Goal: Task Accomplishment & Management: Manage account settings

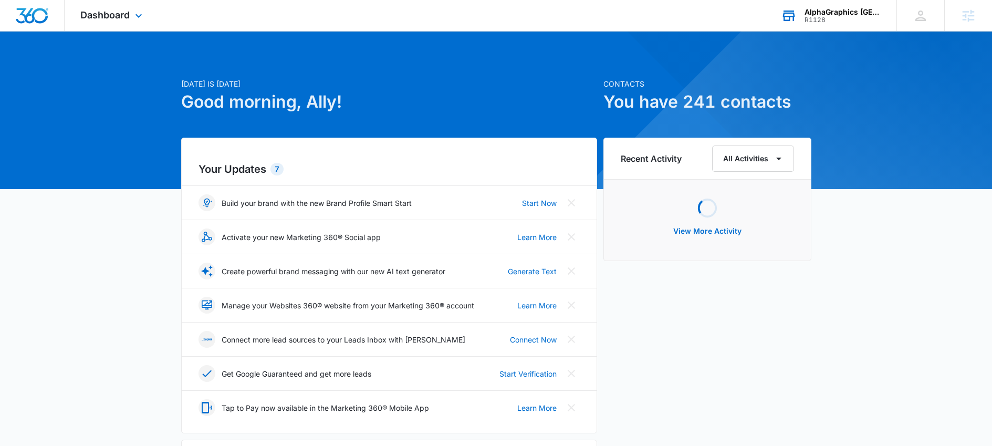
click at [815, 11] on div "AlphaGraphics Downtown Boston, MA US541" at bounding box center [842, 12] width 77 height 8
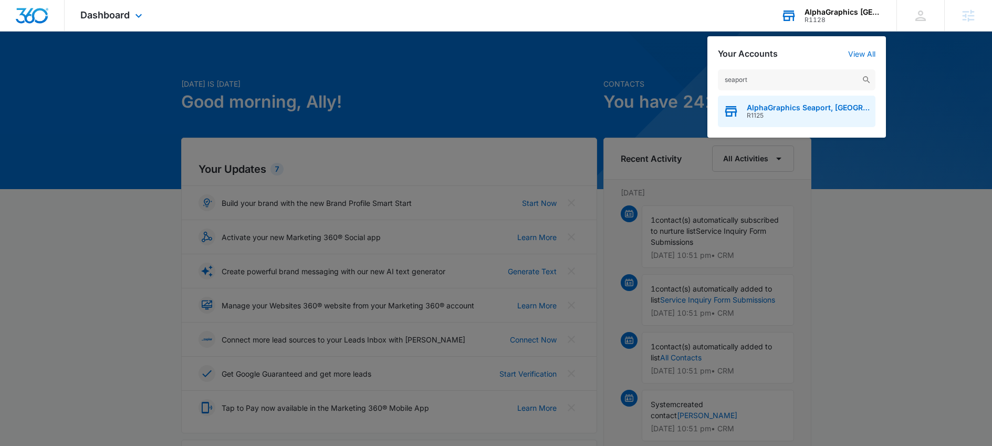
type input "seaport"
click at [776, 115] on span "R1125" at bounding box center [808, 115] width 123 height 7
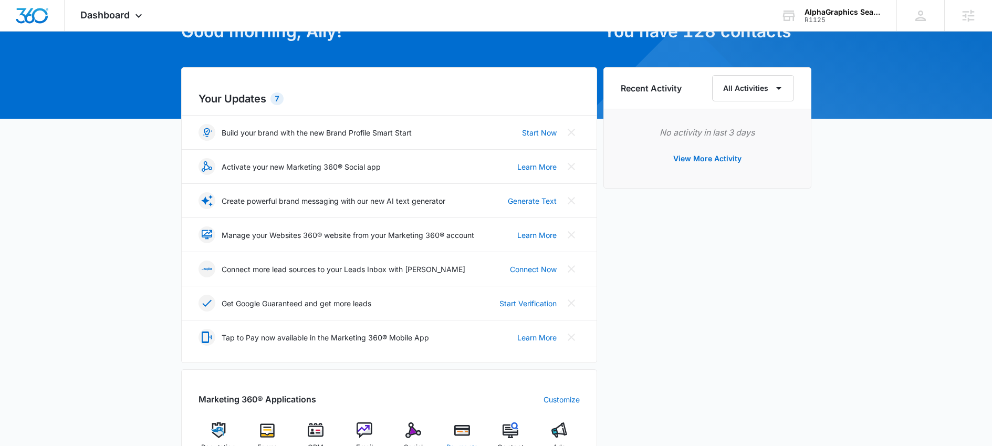
scroll to position [204, 0]
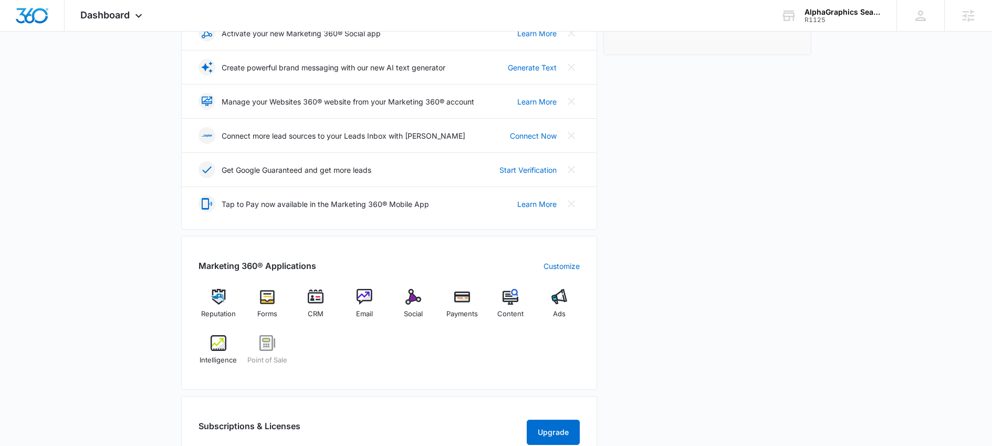
click at [386, 358] on div "Reputation Forms CRM Email Social Payments Content Ads Intelligence Point of Sa…" at bounding box center [388, 330] width 381 height 83
click at [406, 300] on img at bounding box center [413, 297] width 16 height 16
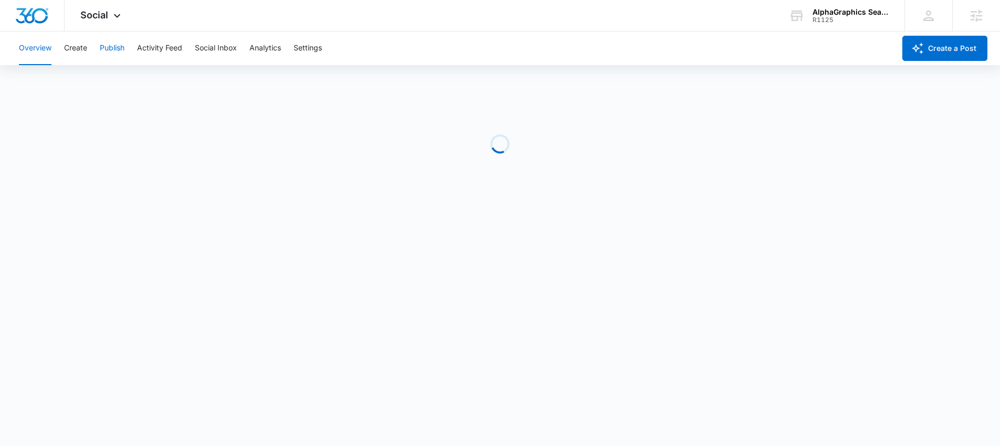
click at [117, 45] on button "Publish" at bounding box center [112, 49] width 25 height 34
click at [79, 51] on button "Create" at bounding box center [75, 49] width 23 height 34
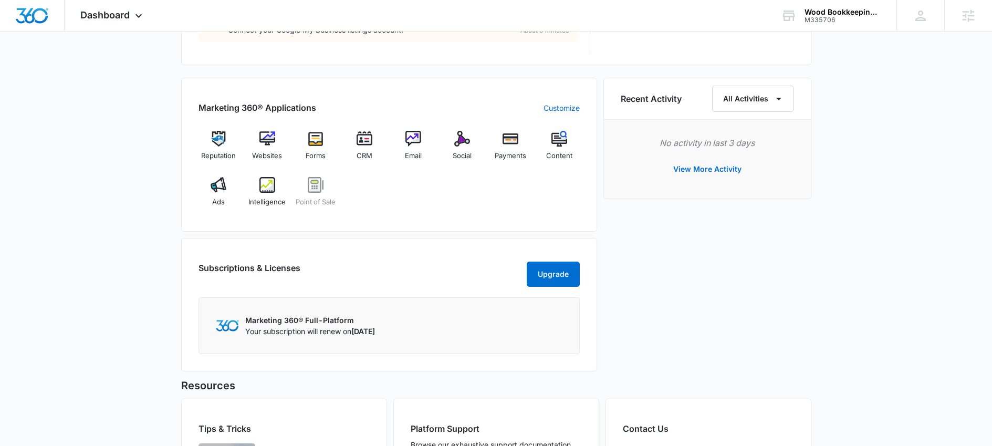
scroll to position [609, 0]
click at [267, 141] on img at bounding box center [267, 137] width 16 height 16
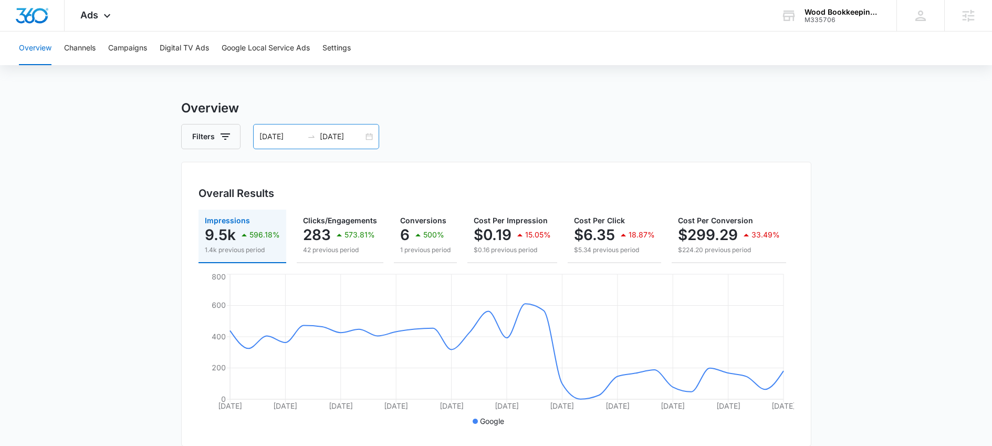
click at [304, 131] on div "[DATE] [DATE]" at bounding box center [316, 136] width 126 height 25
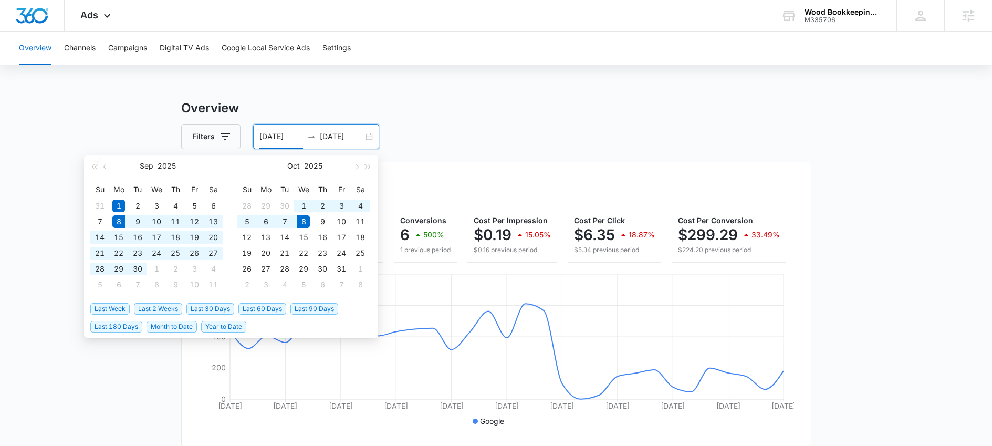
click at [224, 308] on span "Last 30 Days" at bounding box center [210, 309] width 48 height 12
type input "09/08/2025"
type input "10/08/2025"
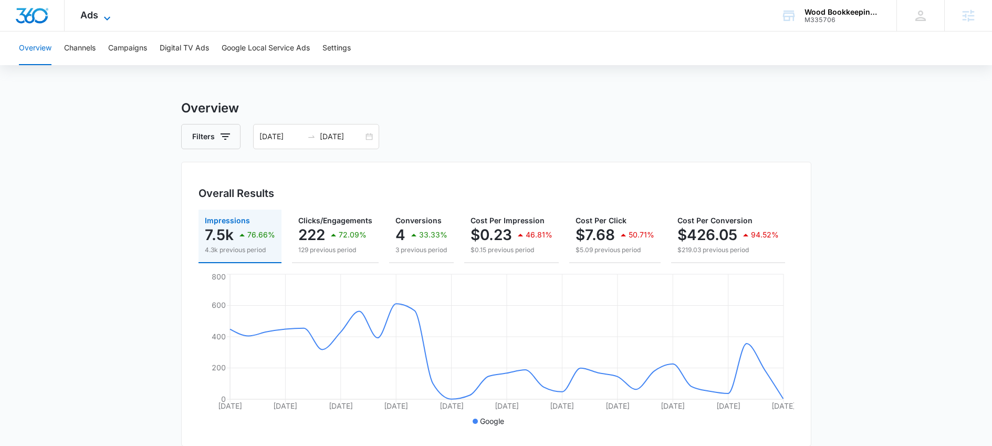
click at [101, 13] on icon at bounding box center [107, 18] width 13 height 13
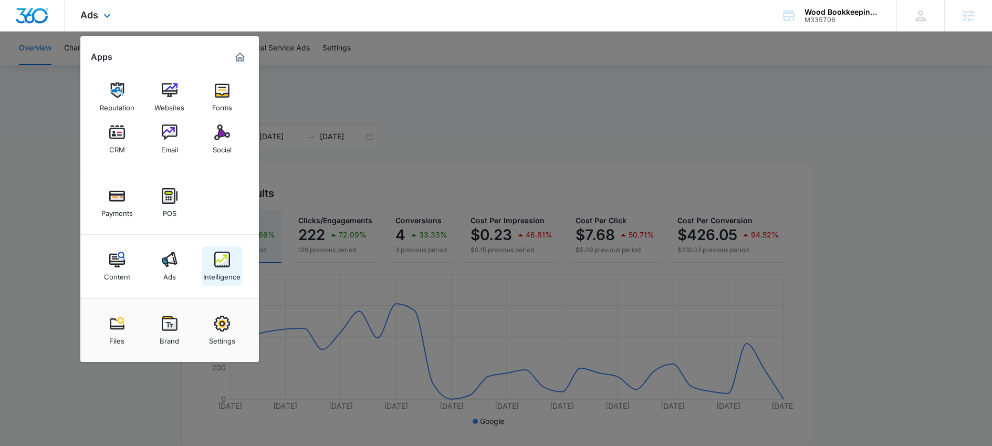
click at [224, 265] on img at bounding box center [222, 260] width 16 height 16
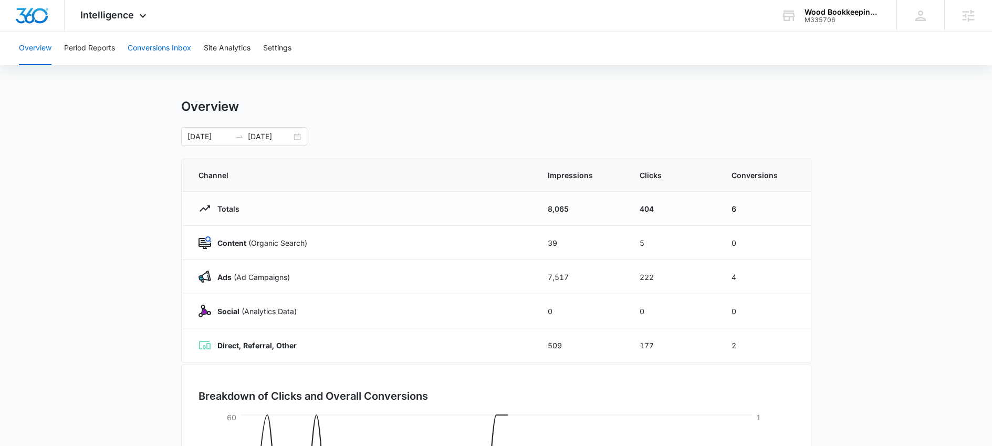
click at [144, 49] on button "Conversions Inbox" at bounding box center [160, 49] width 64 height 34
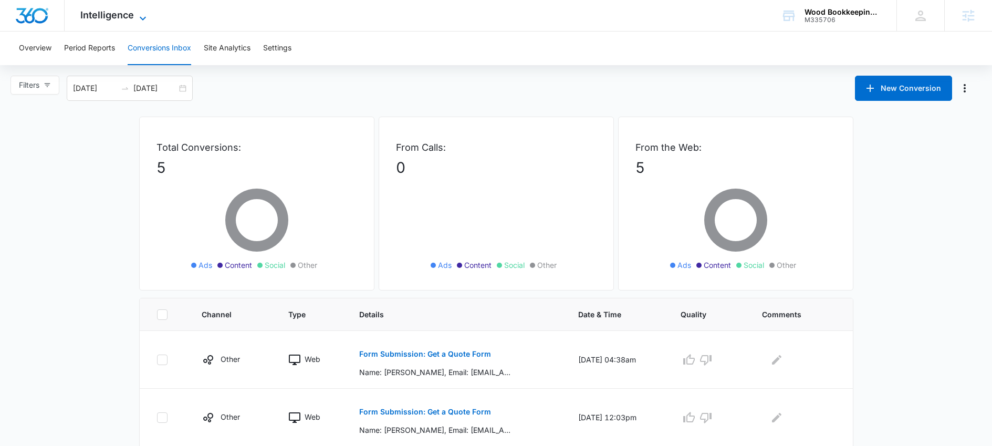
click at [117, 13] on span "Intelligence" at bounding box center [107, 14] width 54 height 11
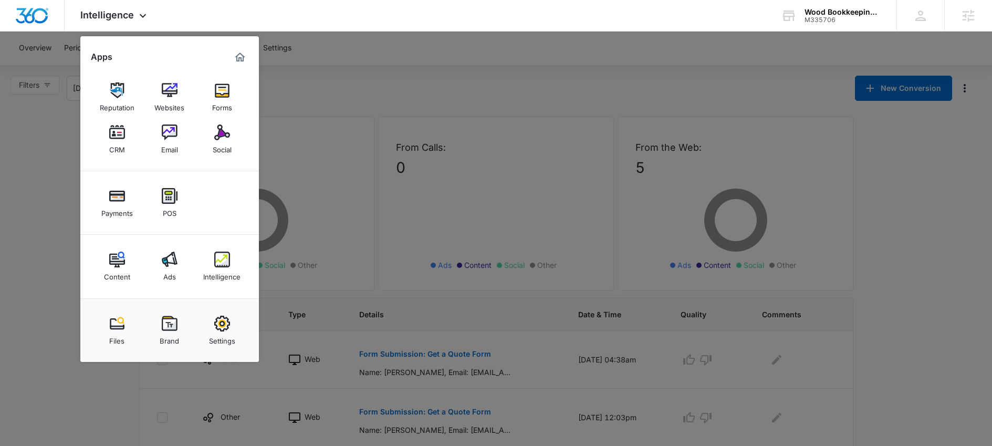
click at [53, 145] on div at bounding box center [496, 223] width 992 height 446
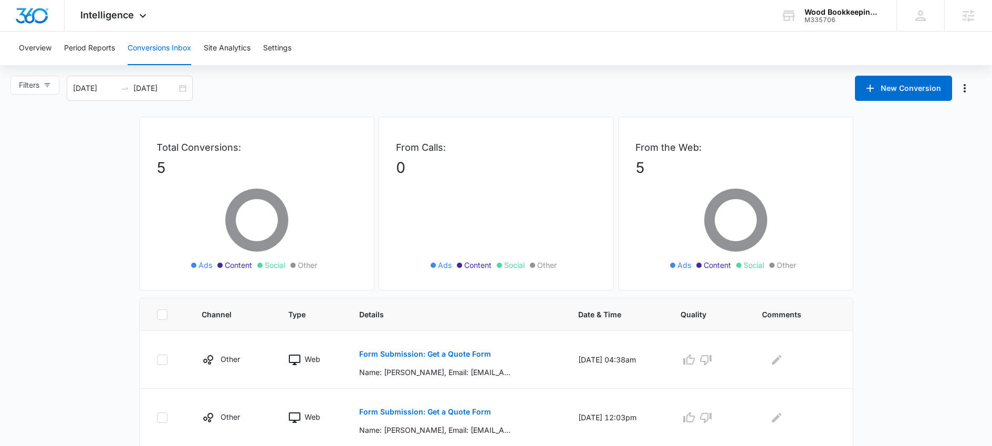
click at [264, 46] on div "Overview Period Reports Conversions Inbox Site Analytics Settings" at bounding box center [496, 49] width 967 height 34
click at [276, 48] on button "Settings" at bounding box center [277, 49] width 28 height 34
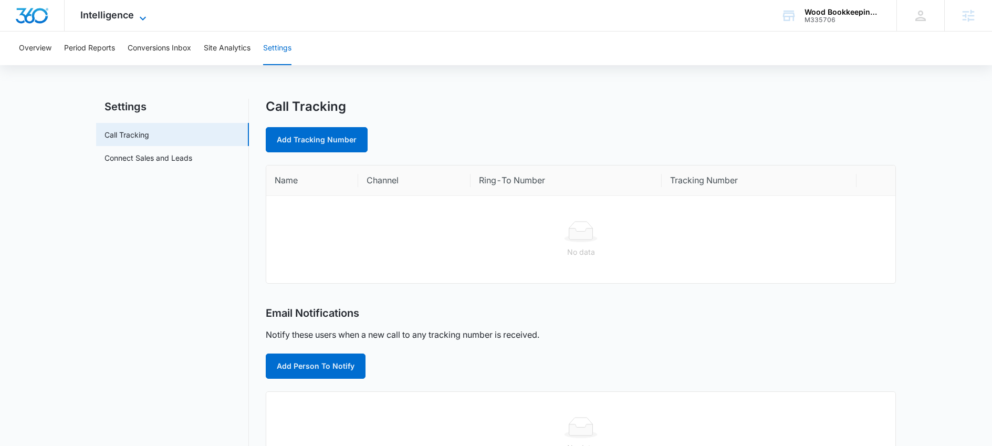
click at [121, 19] on span "Intelligence" at bounding box center [107, 14] width 54 height 11
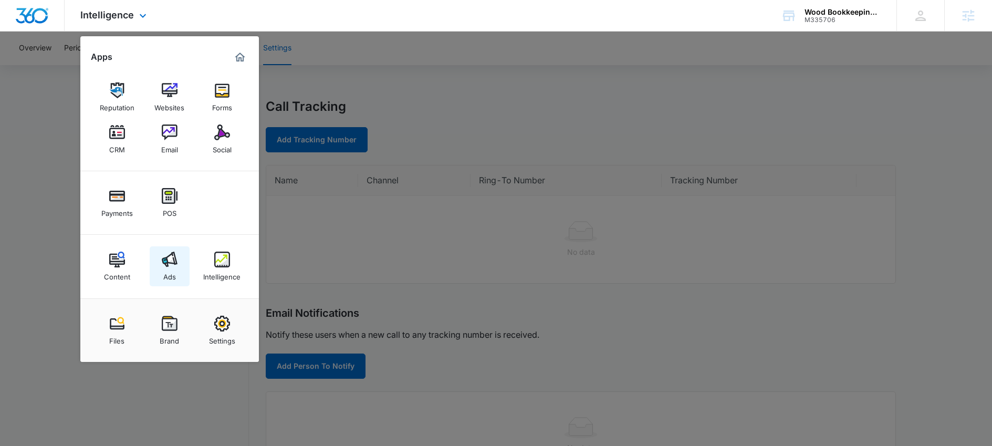
click at [162, 265] on img at bounding box center [170, 260] width 16 height 16
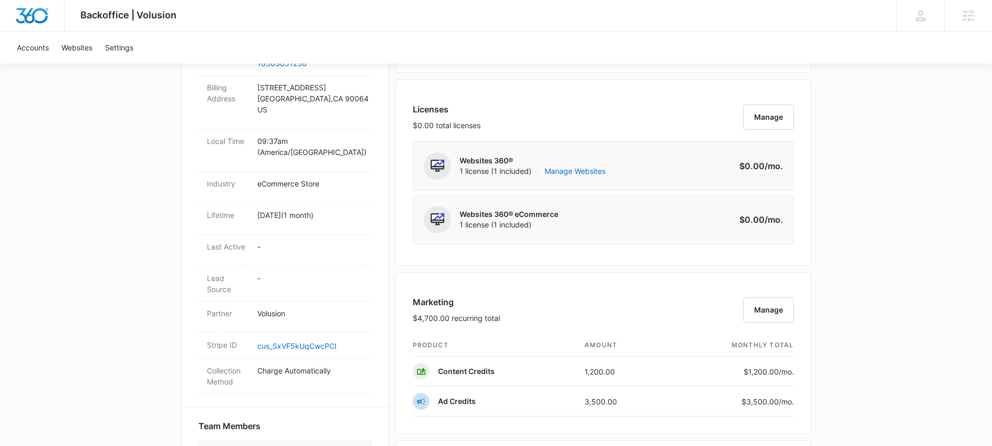
scroll to position [599, 0]
